Goal: Task Accomplishment & Management: Manage account settings

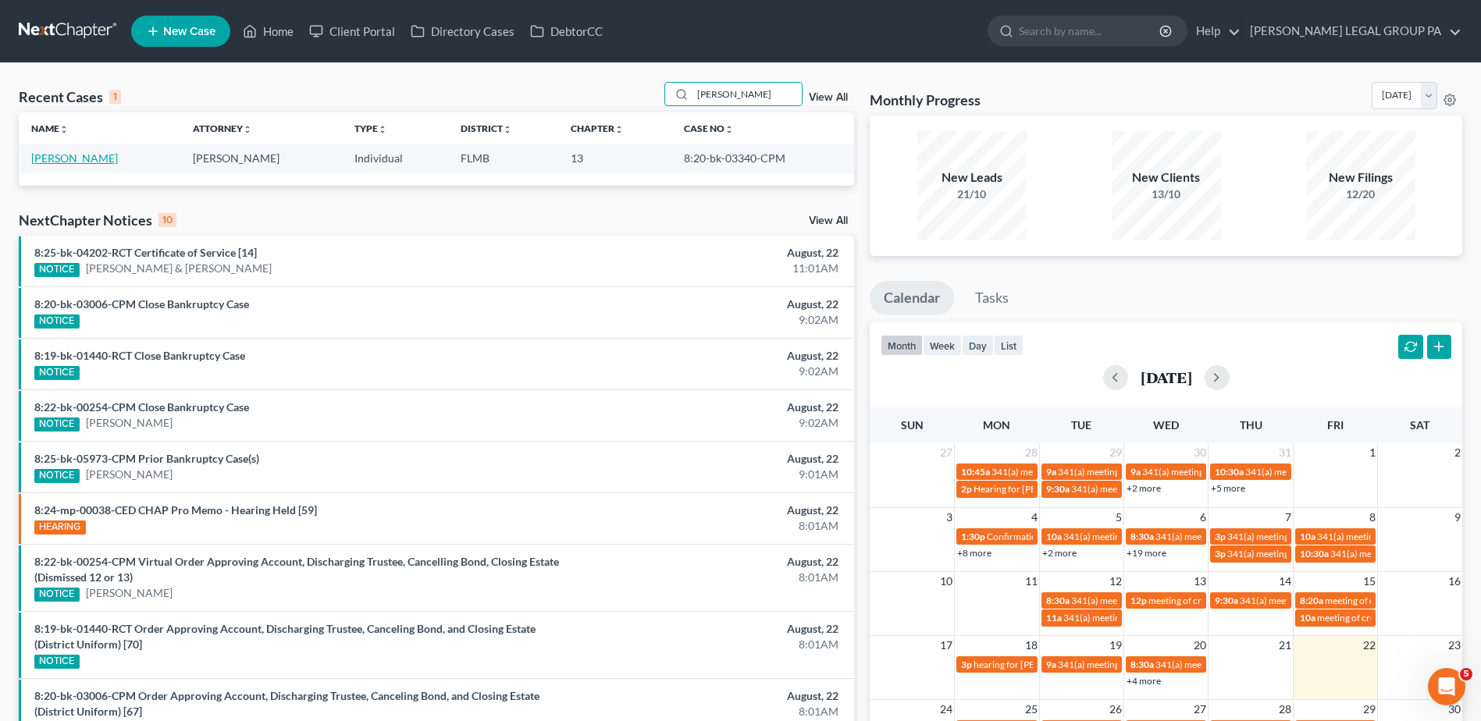
type input "[PERSON_NAME]"
click at [90, 156] on link "[PERSON_NAME]" at bounding box center [74, 157] width 87 height 13
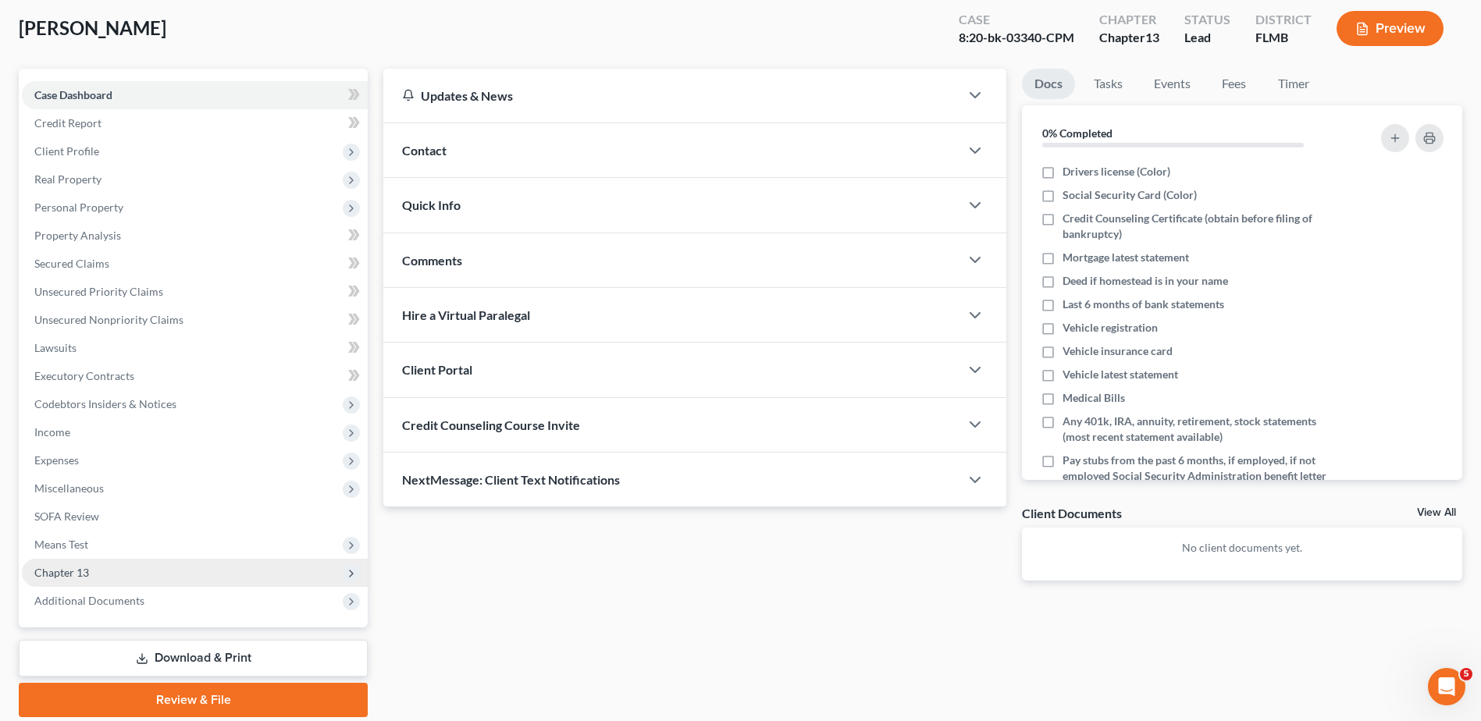
scroll to position [137, 0]
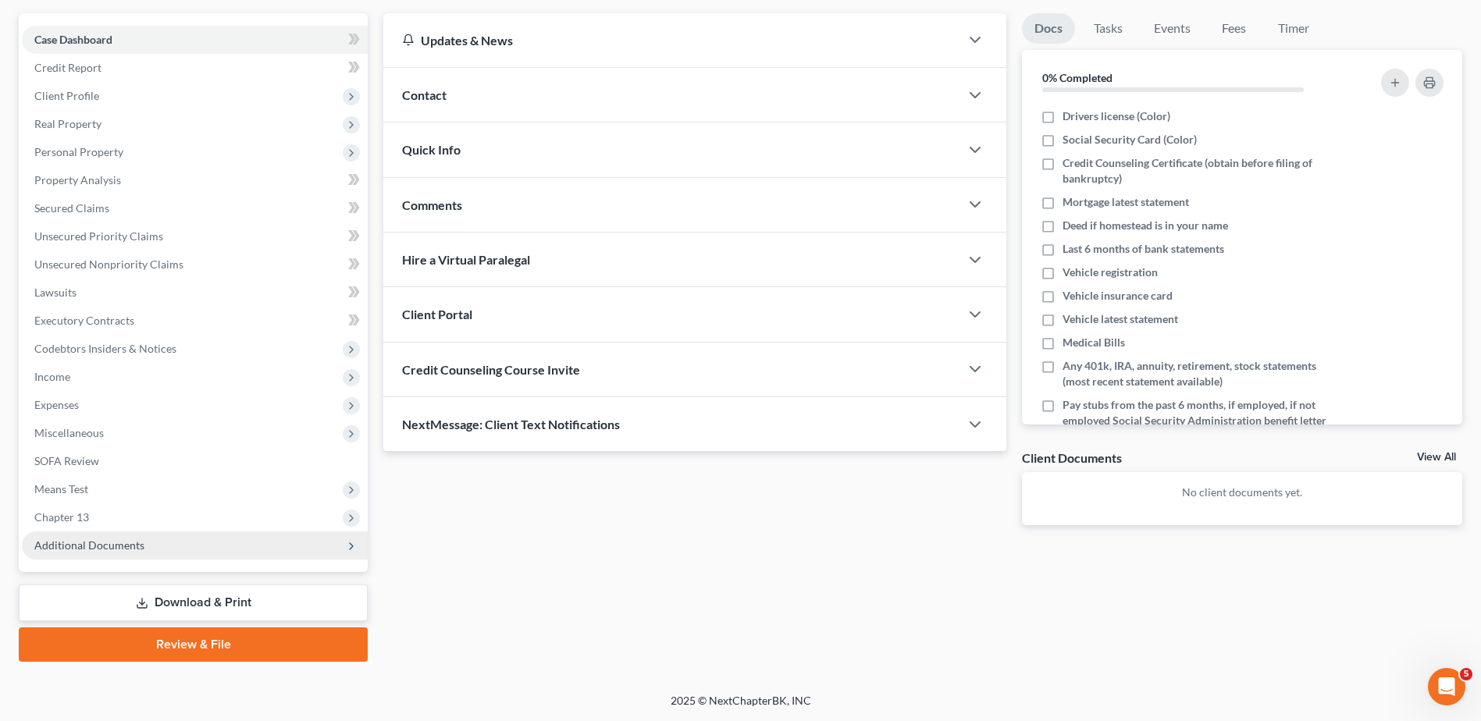
click at [121, 543] on span "Additional Documents" at bounding box center [89, 545] width 110 height 13
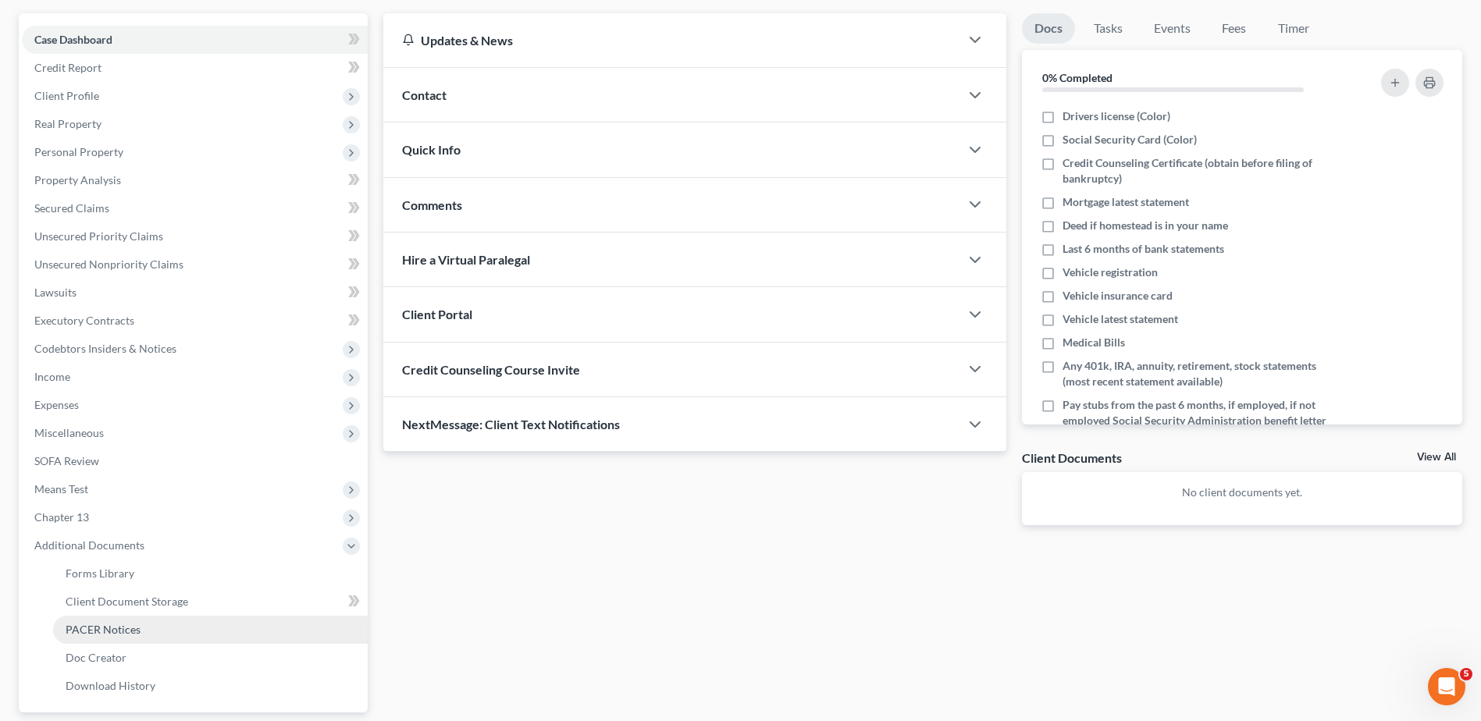
click at [89, 635] on link "PACER Notices" at bounding box center [210, 630] width 315 height 28
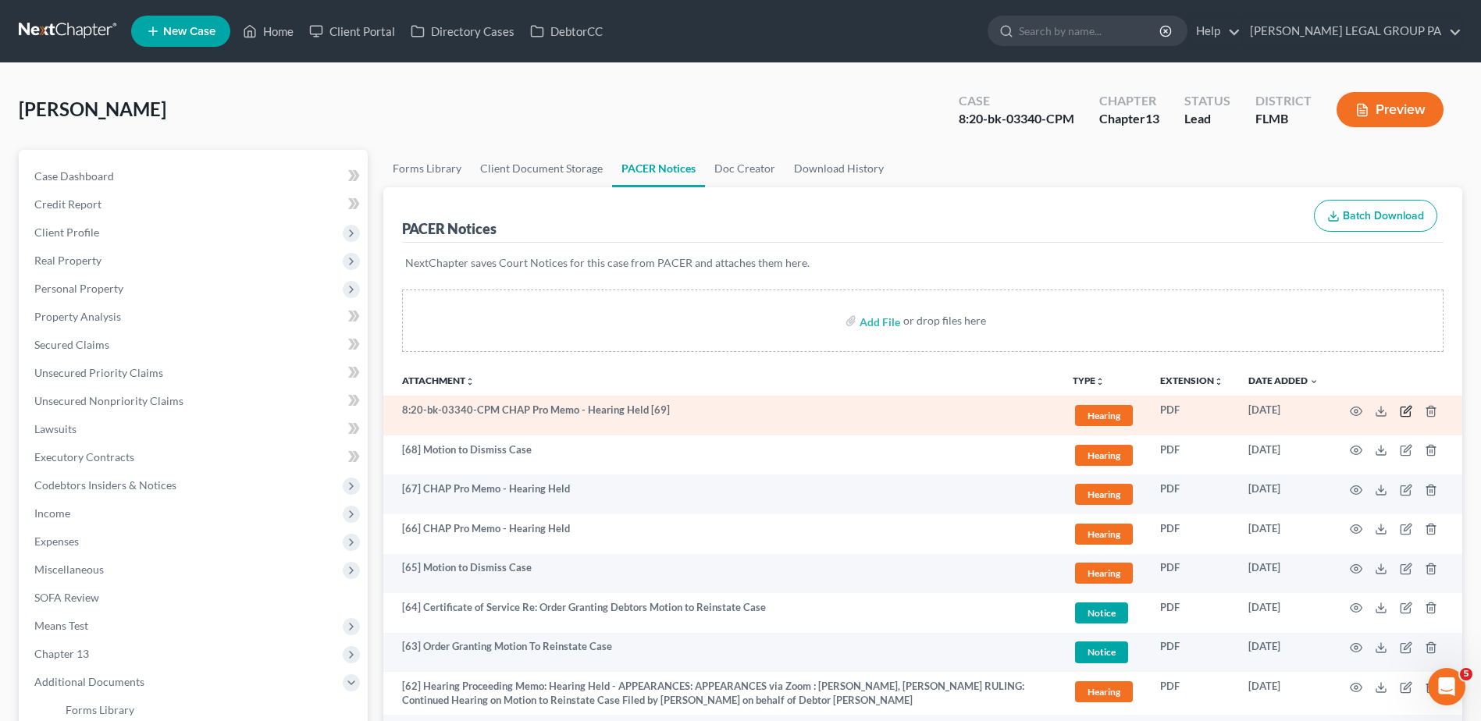
click at [1410, 415] on icon "button" at bounding box center [1404, 411] width 9 height 9
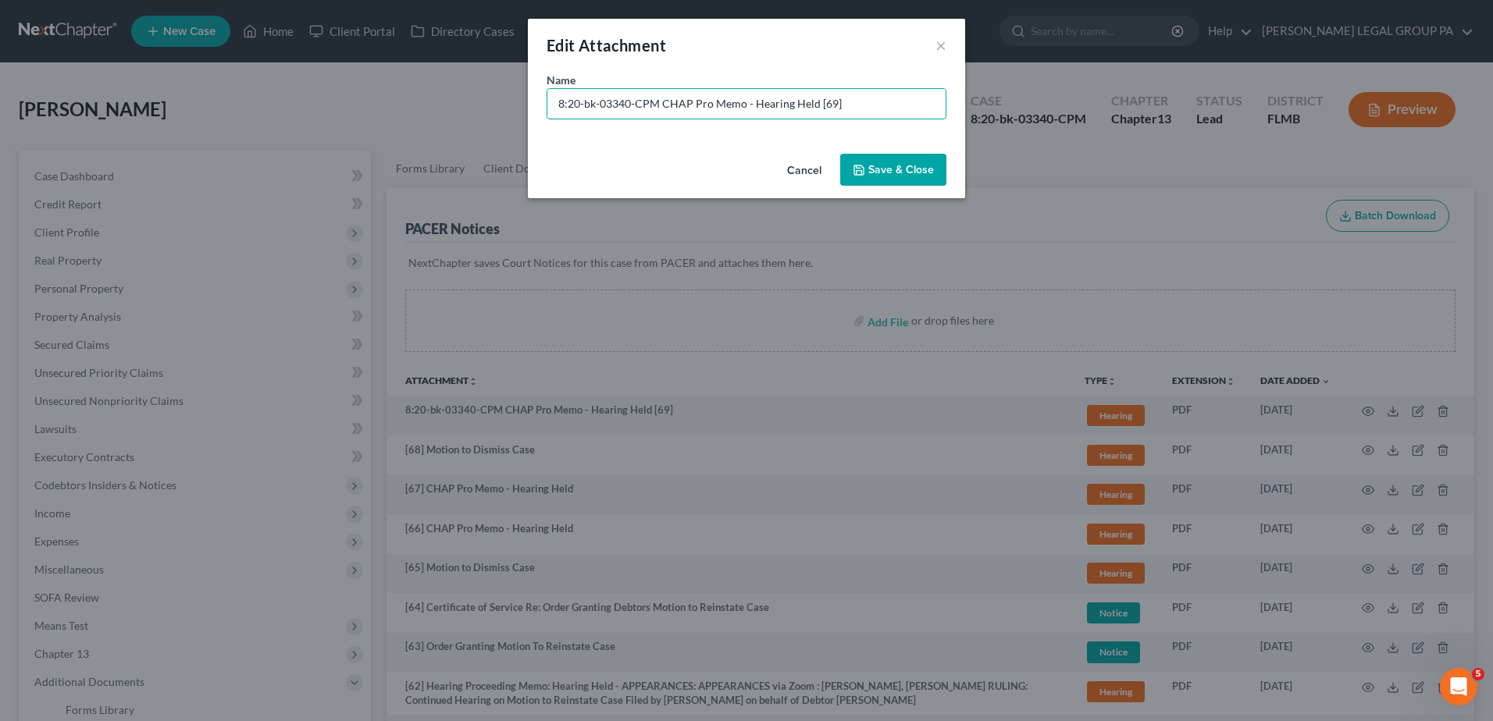
drag, startPoint x: 660, startPoint y: 109, endPoint x: 54, endPoint y: 128, distance: 606.1
click at [58, 128] on div "Edit Attachment × Name * 8:20-bk-03340-CPM CHAP Pro Memo - Hearing Held [69] Ca…" at bounding box center [746, 360] width 1493 height 721
type input "[69] CHAP Pro Memo - Hearing Held"
click at [906, 157] on button "Save & Close" at bounding box center [893, 170] width 106 height 33
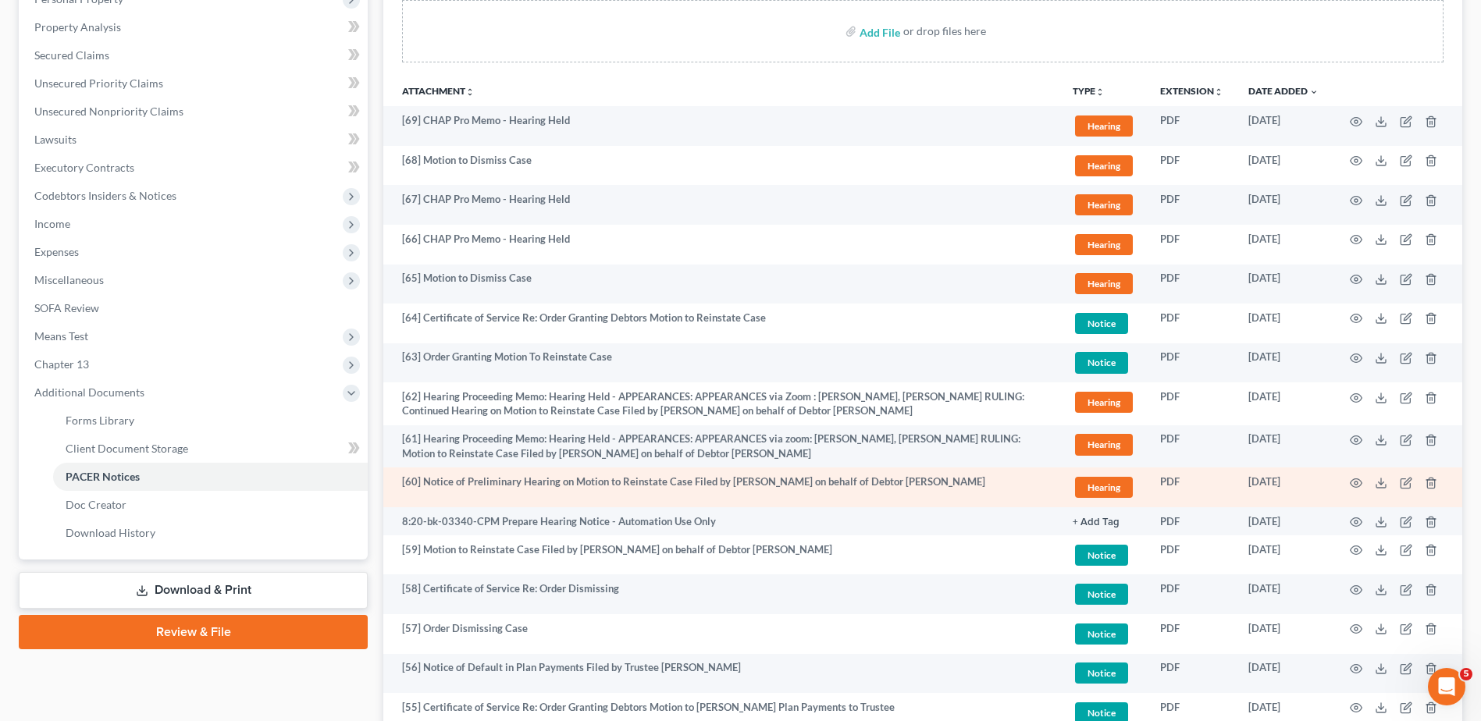
scroll to position [312, 0]
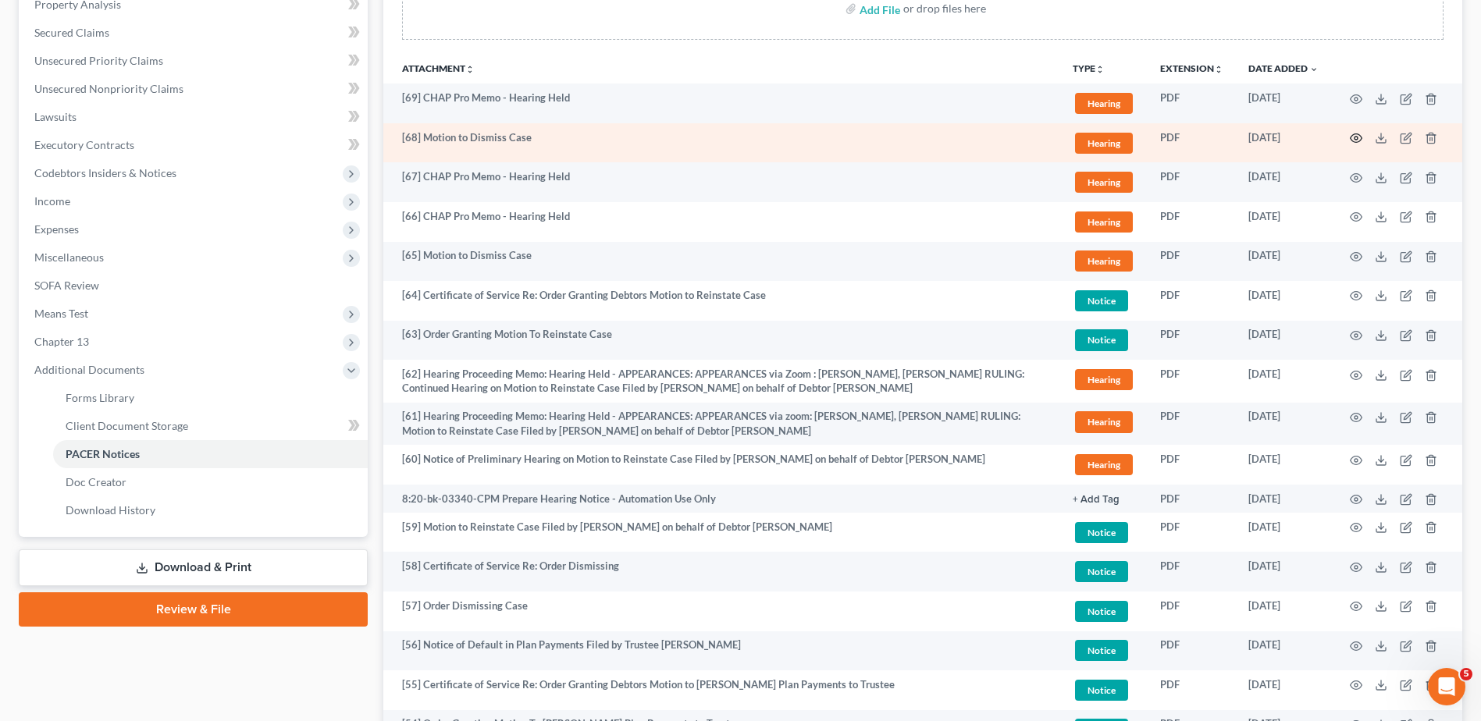
click at [1357, 137] on circle "button" at bounding box center [1355, 138] width 3 height 3
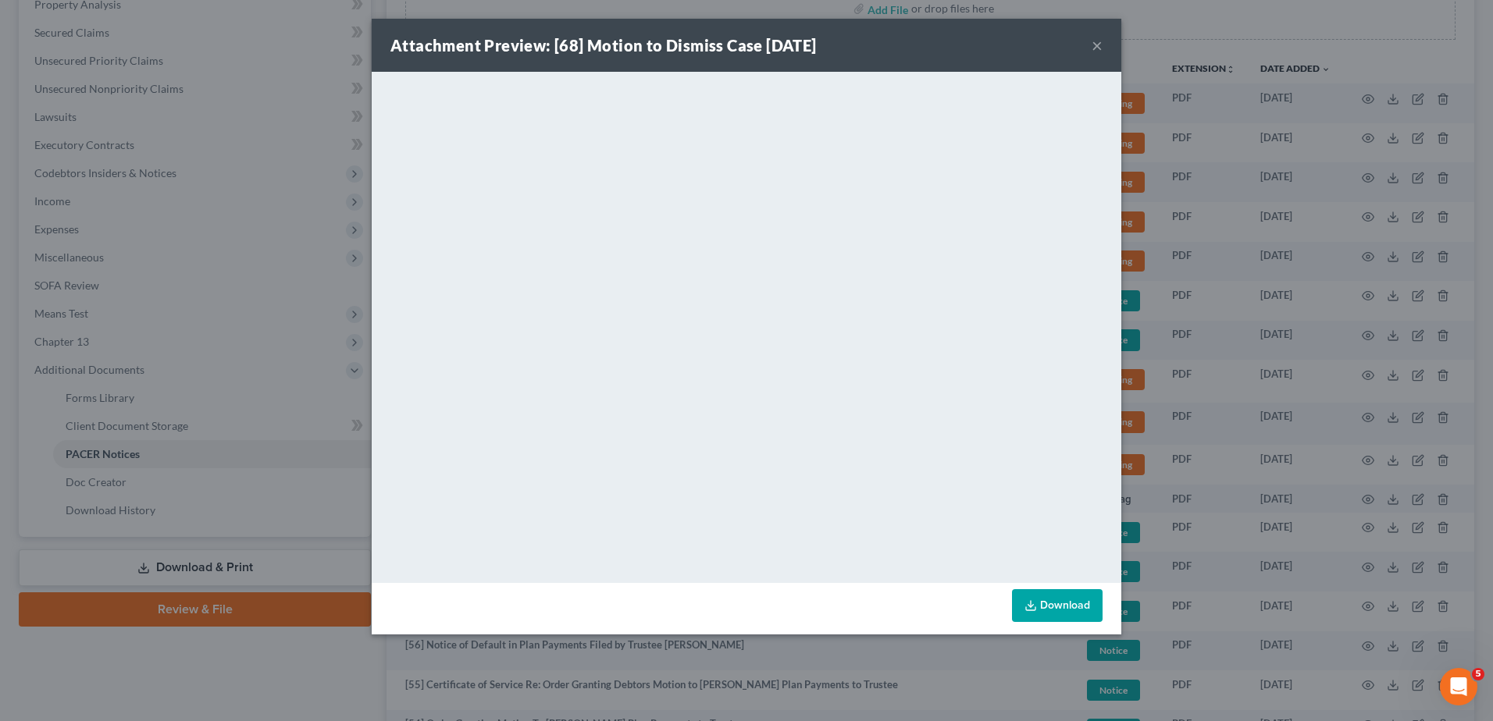
click at [1096, 48] on button "×" at bounding box center [1096, 45] width 11 height 19
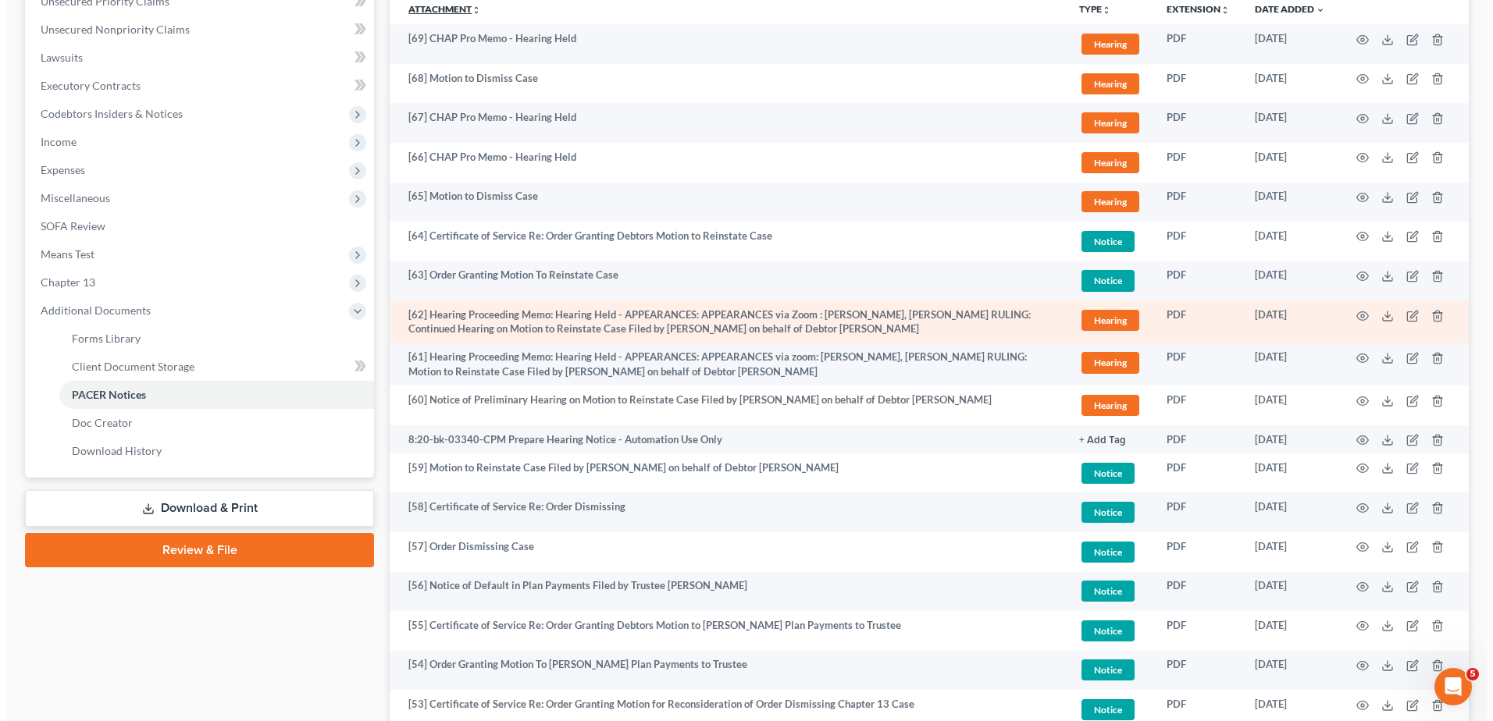
scroll to position [287, 0]
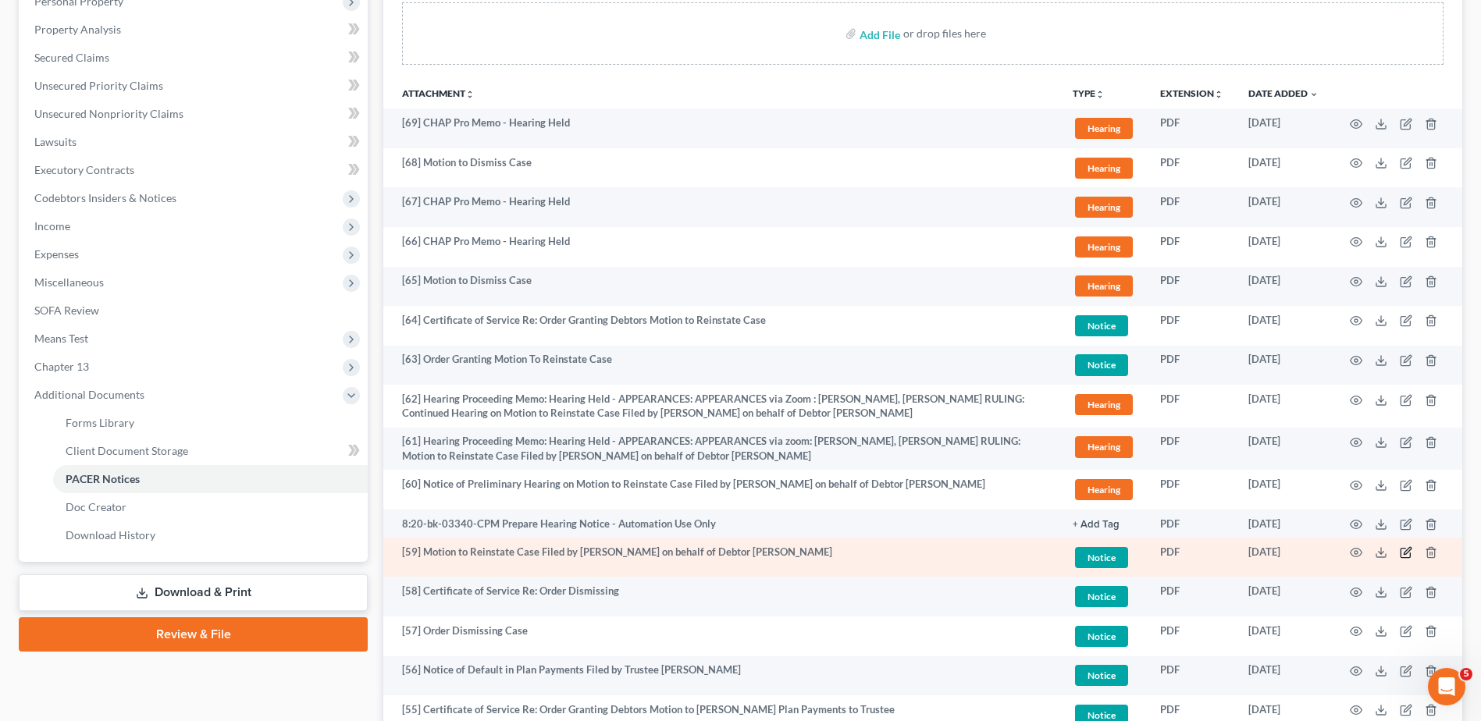
click at [1409, 554] on icon "button" at bounding box center [1406, 552] width 12 height 12
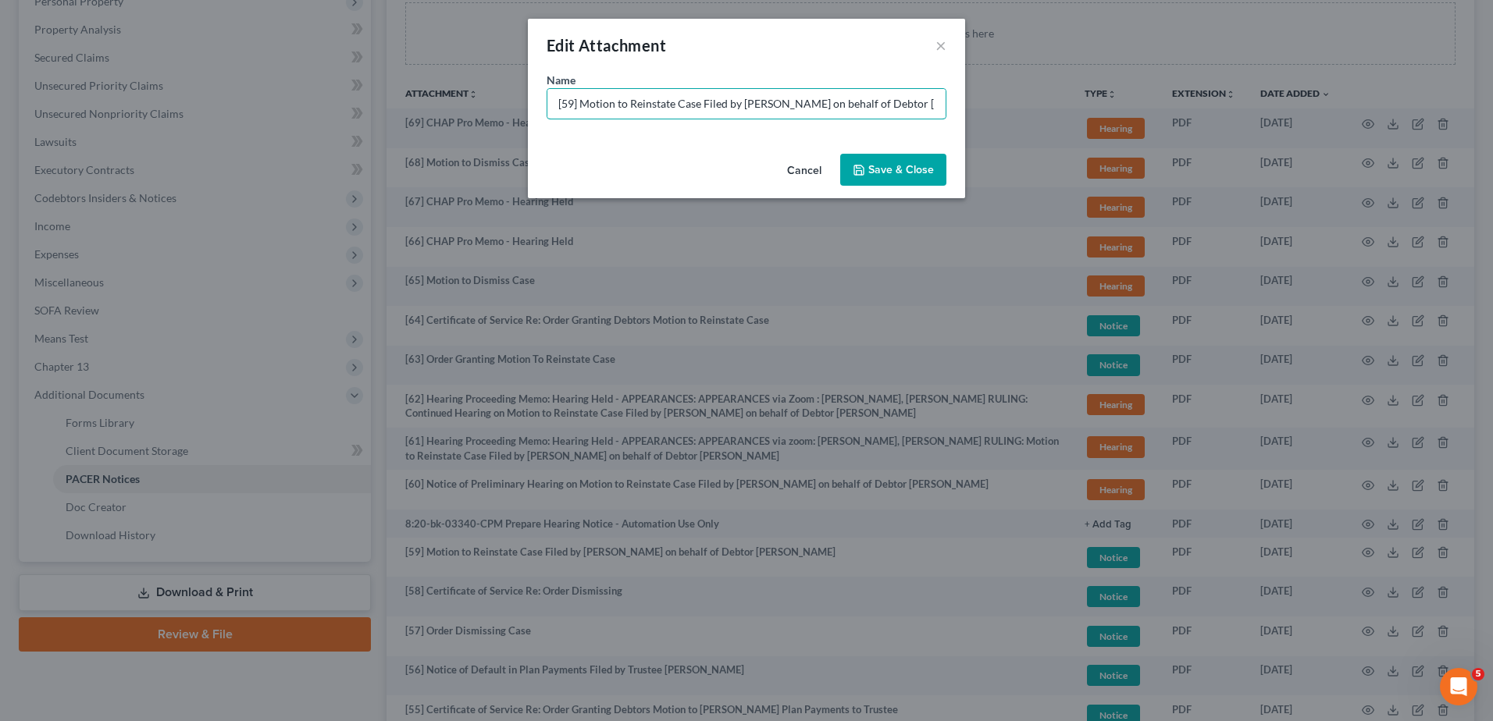
scroll to position [0, 10]
drag, startPoint x: 702, startPoint y: 102, endPoint x: 986, endPoint y: 105, distance: 284.2
click at [986, 105] on div "Edit Attachment × Name * [59] Motion to Reinstate Case Filed by [PERSON_NAME] o…" at bounding box center [746, 360] width 1493 height 721
drag, startPoint x: 687, startPoint y: 105, endPoint x: 609, endPoint y: 101, distance: 78.1
click at [683, 105] on input "[59] Motion to Reinstate Case Filed by [PERSON_NAME] on behalf of Debtor [PERSO…" at bounding box center [746, 104] width 398 height 30
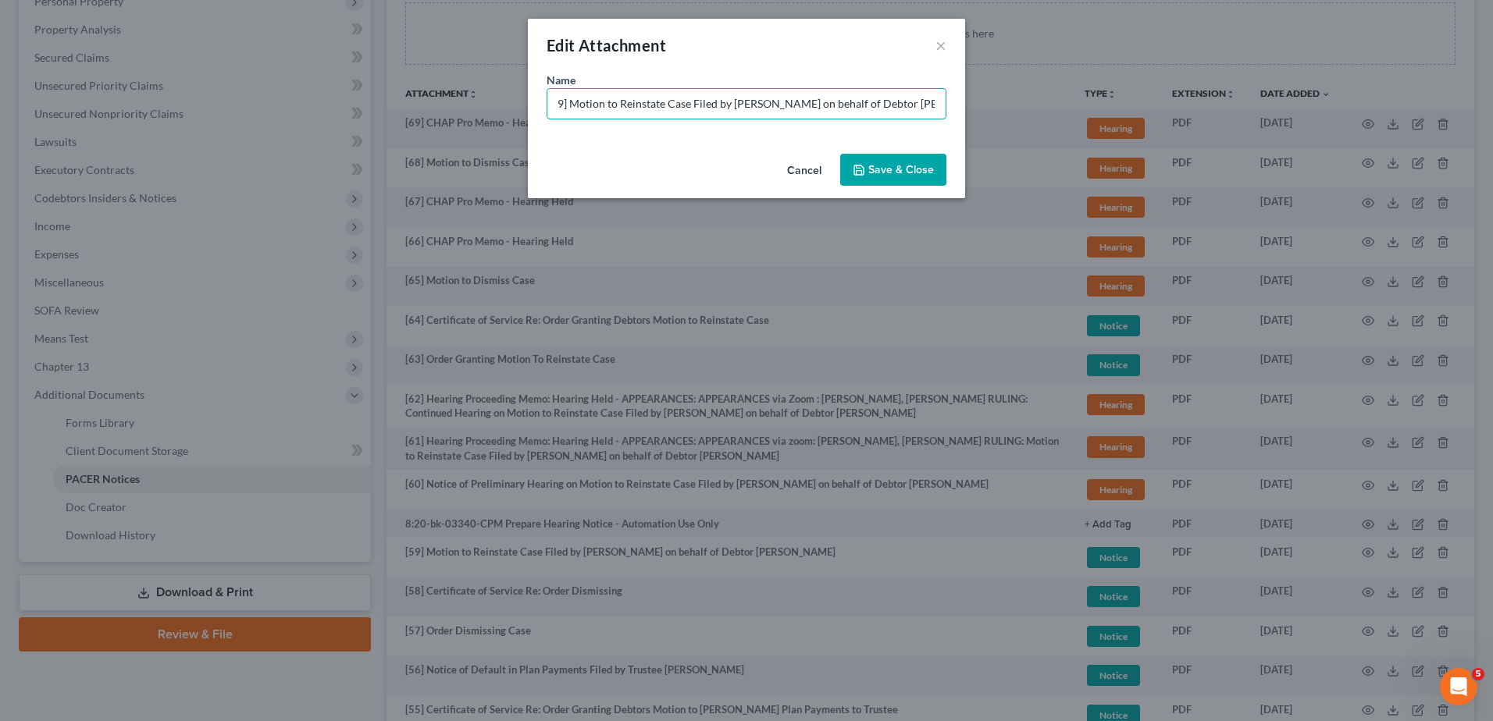
drag, startPoint x: 607, startPoint y: 103, endPoint x: 1144, endPoint y: 76, distance: 538.5
click at [1144, 76] on div "Edit Attachment × Name * [59] Motion to Reinstate Case Filed by [PERSON_NAME] o…" at bounding box center [746, 360] width 1493 height 721
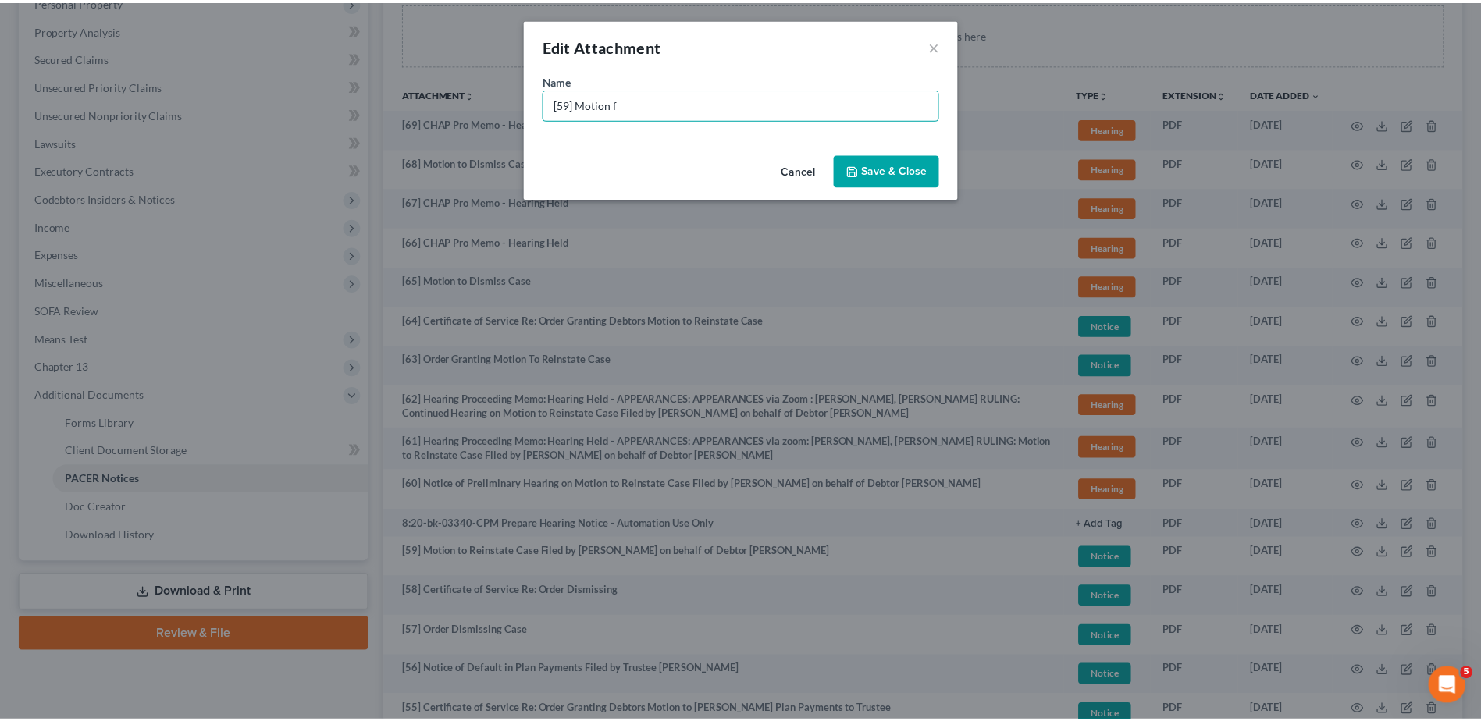
scroll to position [0, 0]
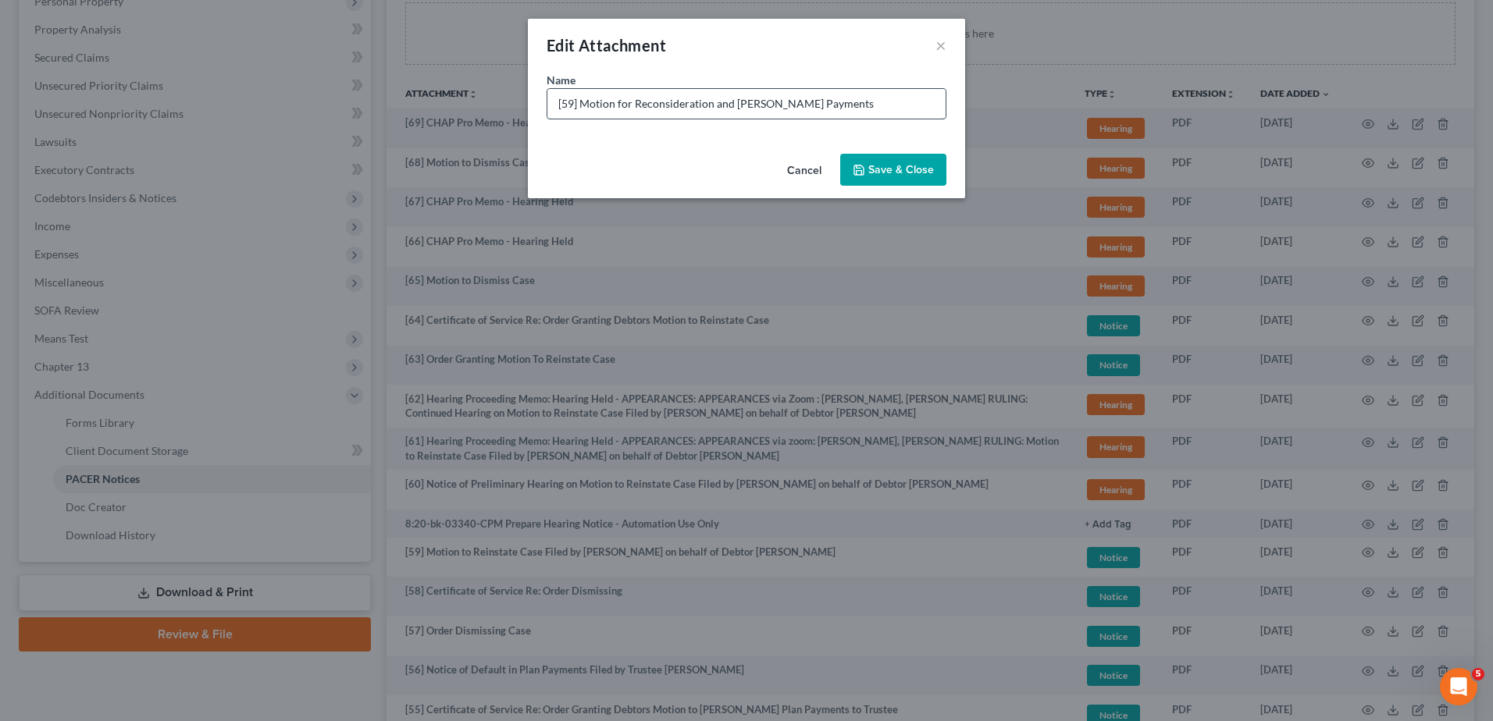
click at [763, 103] on input "[59] Motion for Reconsideration and [PERSON_NAME] Payments" at bounding box center [746, 104] width 398 height 30
type input "[59] Motion for Reconsideration and [PERSON_NAME] Plan Payments"
click at [907, 171] on span "Save & Close" at bounding box center [901, 169] width 66 height 13
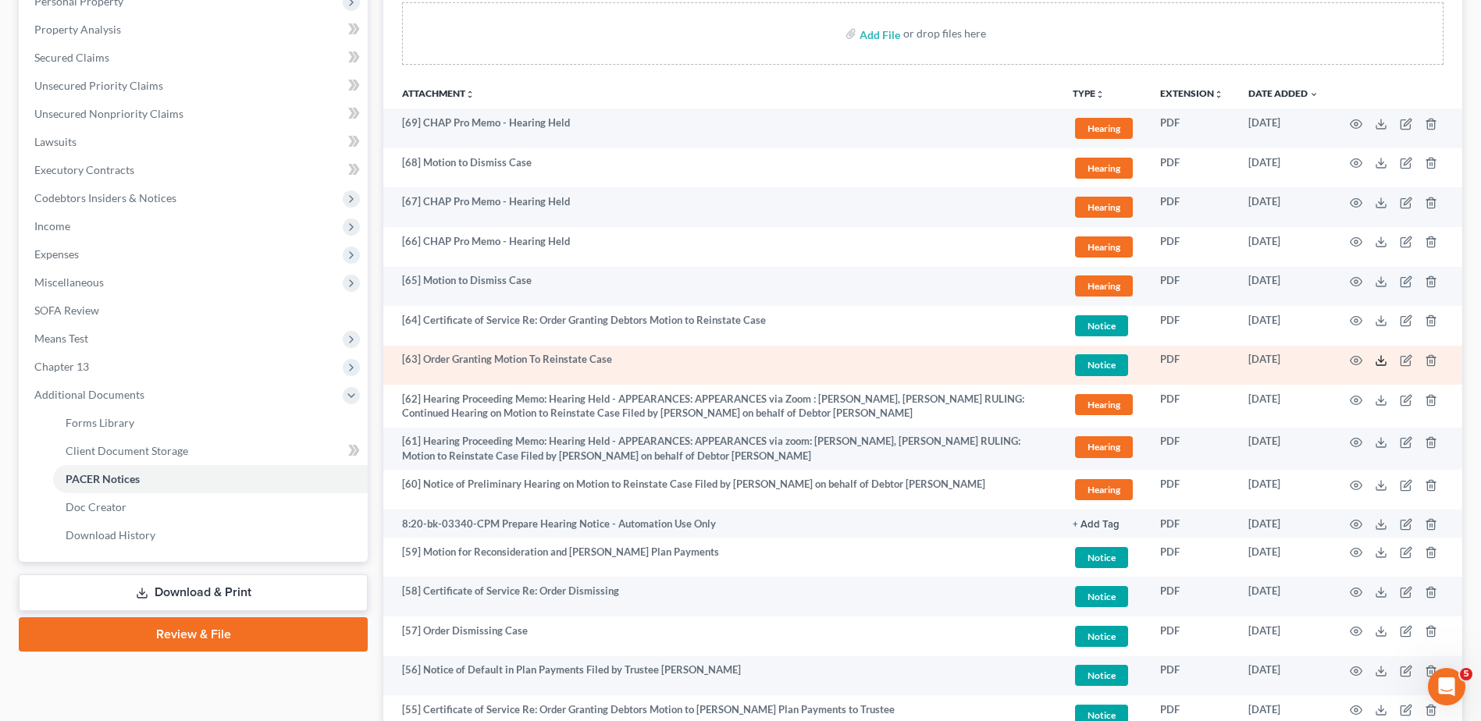
click at [1379, 358] on icon at bounding box center [1381, 360] width 12 height 12
